Goal: Entertainment & Leisure: Consume media (video, audio)

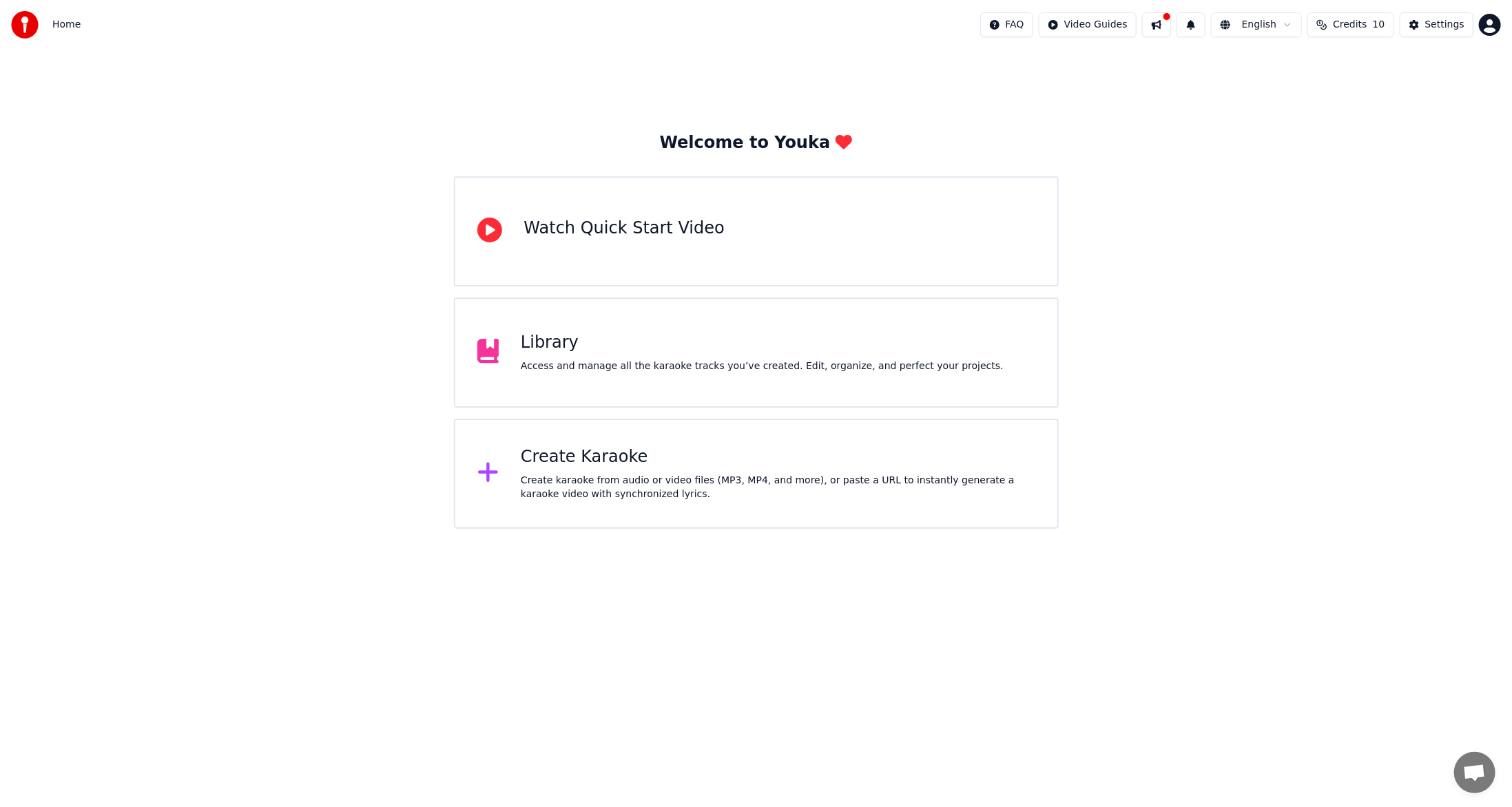
click at [650, 368] on div "Access and manage all the karaoke tracks you’ve created. Edit, organize, and pe…" at bounding box center [762, 366] width 483 height 14
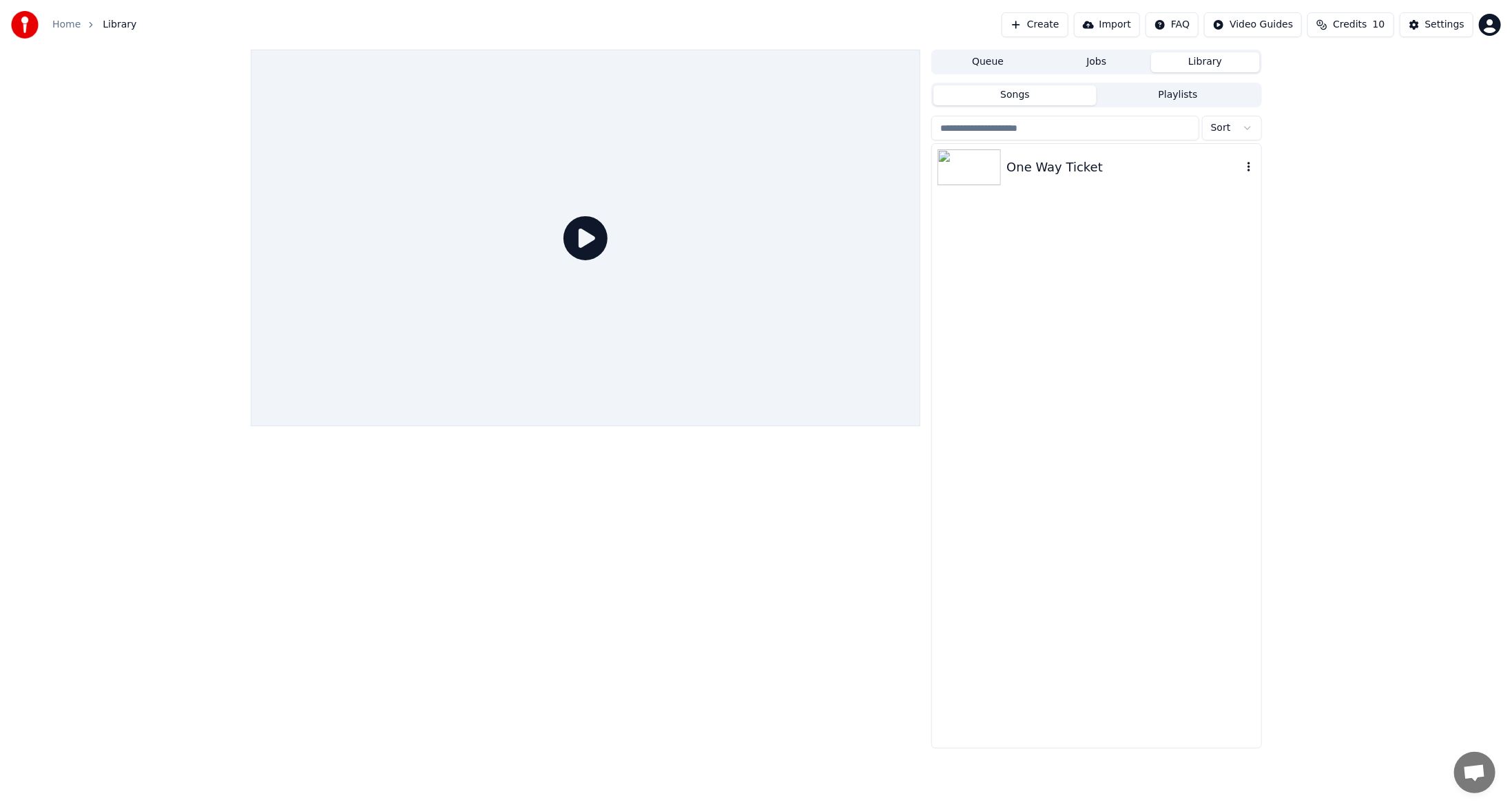
click at [1052, 168] on div "One Way Ticket" at bounding box center [1124, 167] width 235 height 19
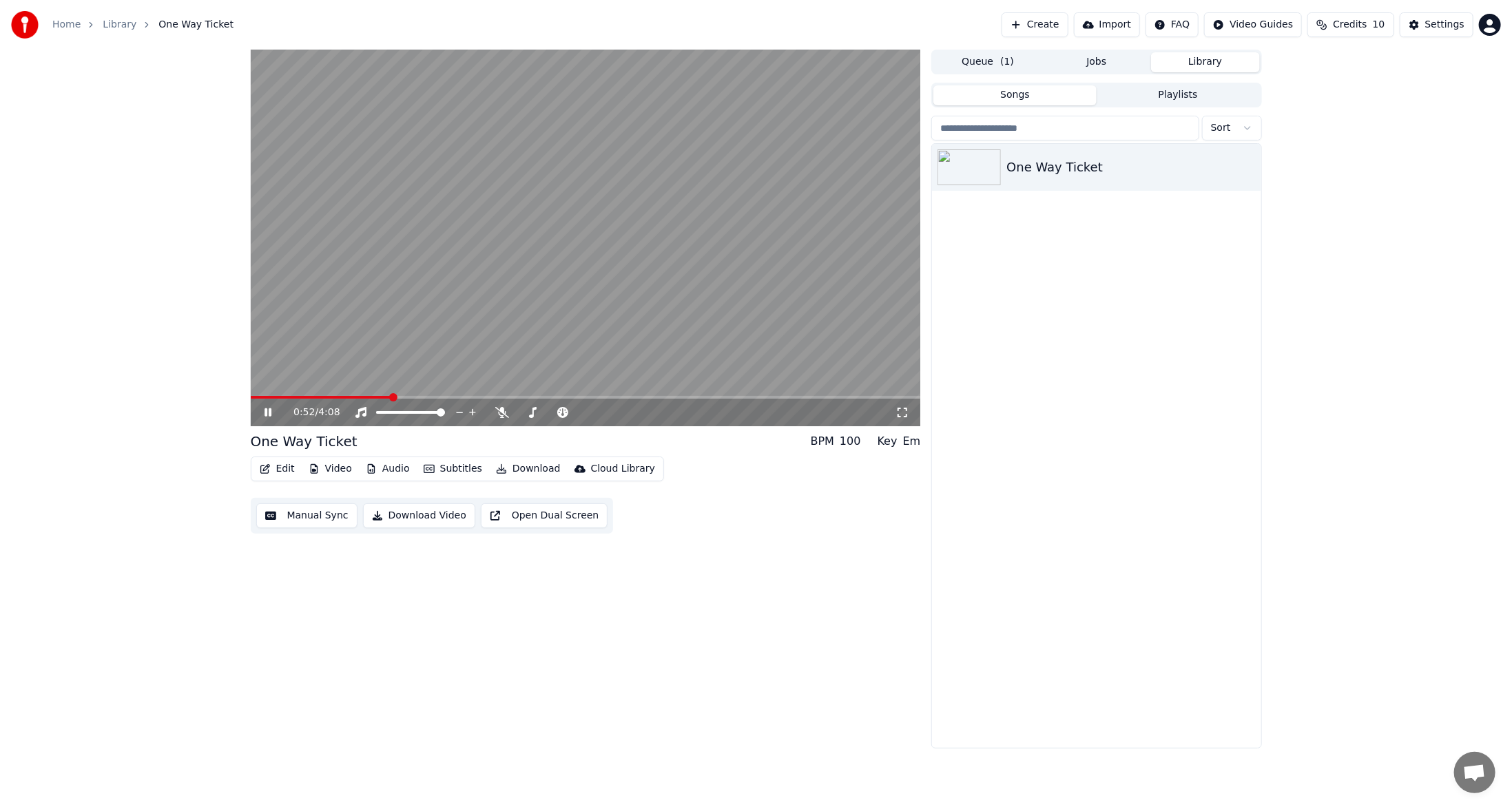
click at [389, 396] on span at bounding box center [586, 397] width 670 height 3
click at [1249, 165] on icon "button" at bounding box center [1249, 166] width 14 height 11
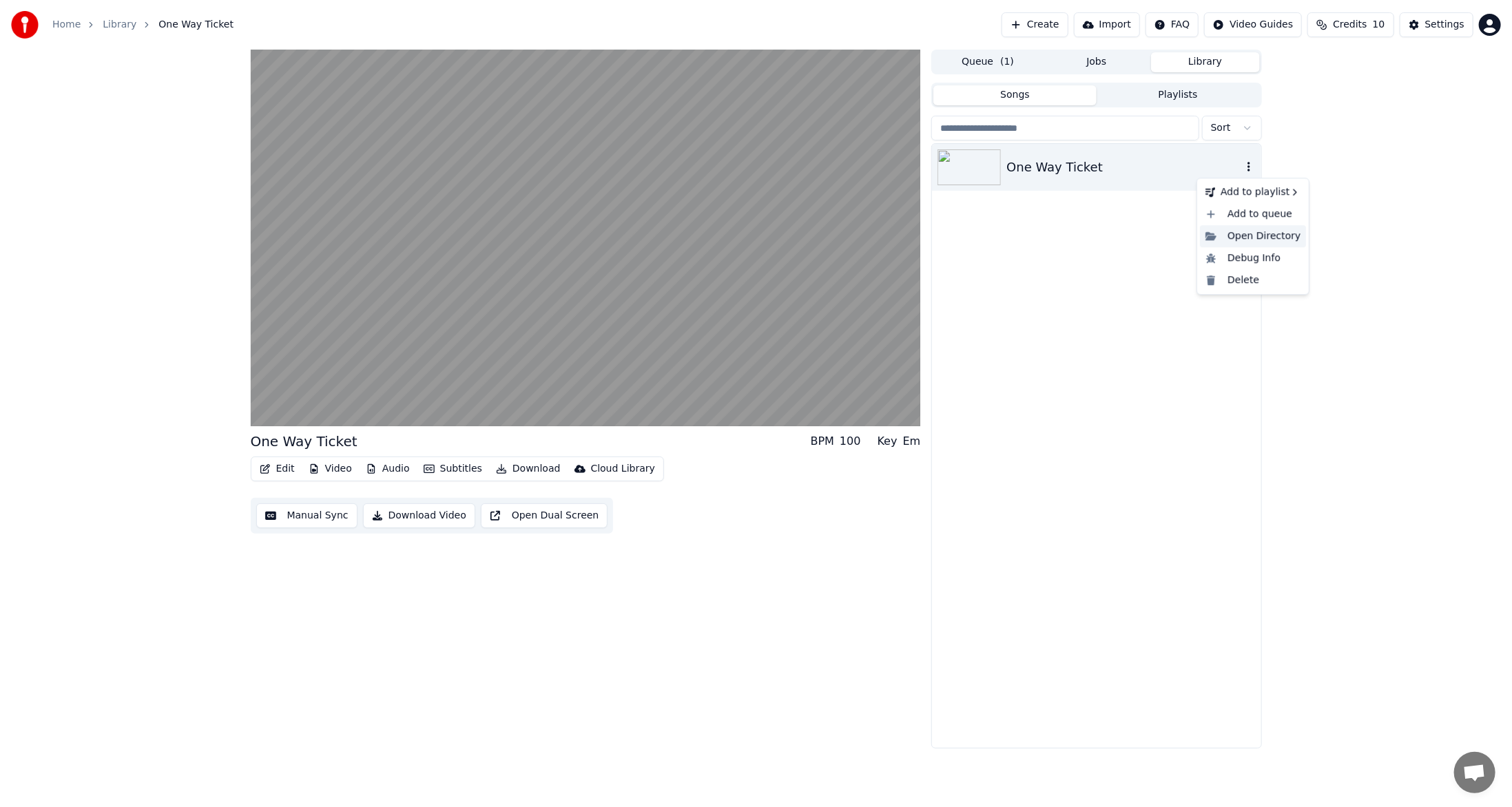
click at [1238, 234] on div "Open Directory" at bounding box center [1254, 236] width 106 height 22
